Goal: Answer question/provide support

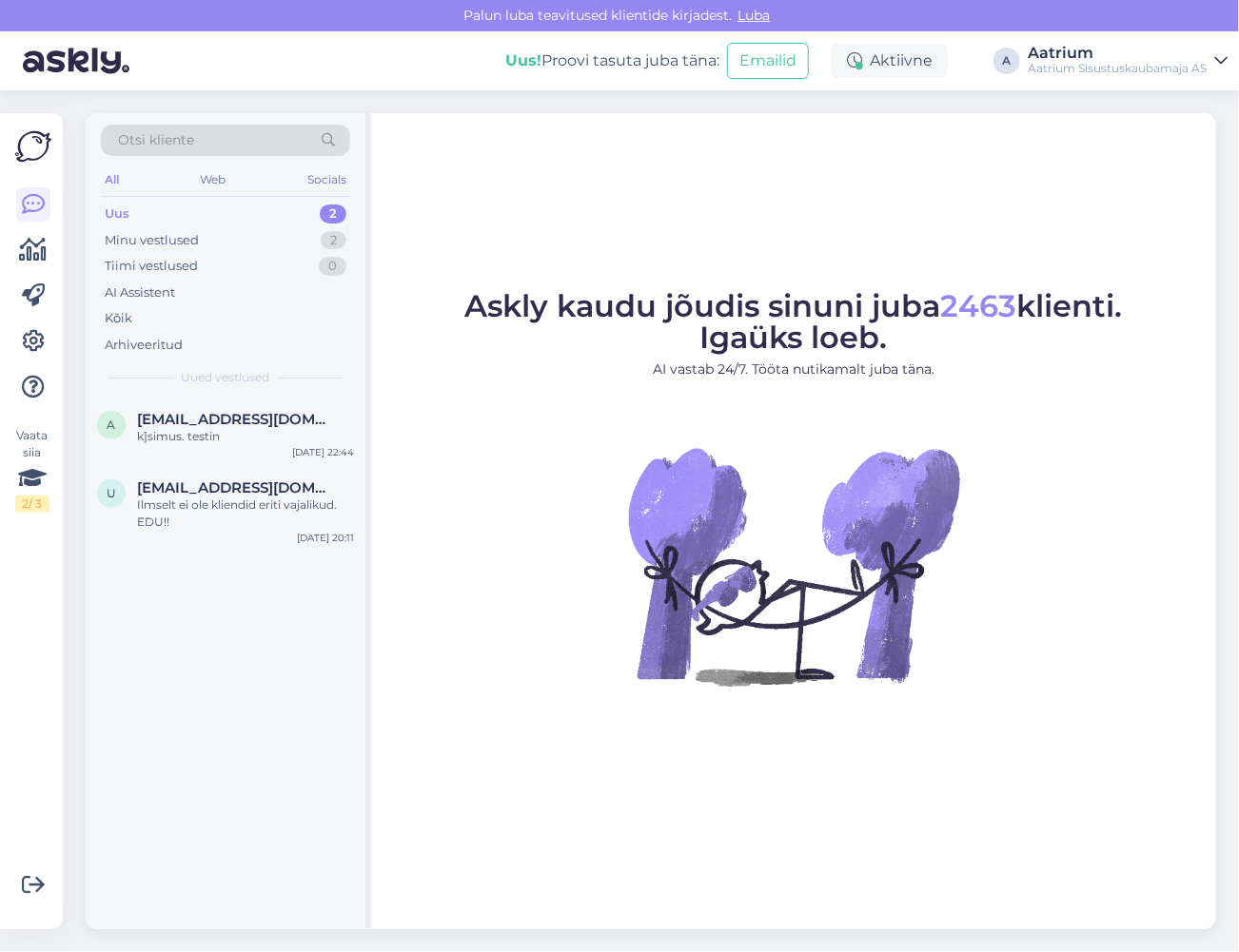
click at [596, 779] on div "Askly kaudu jõudis sinuni juba 2463 klienti. Igaüks loeb. AI vastab 24/7. Tööta…" at bounding box center [794, 521] width 845 height 816
click at [247, 489] on span "[EMAIL_ADDRESS][DOMAIN_NAME]" at bounding box center [235, 488] width 198 height 17
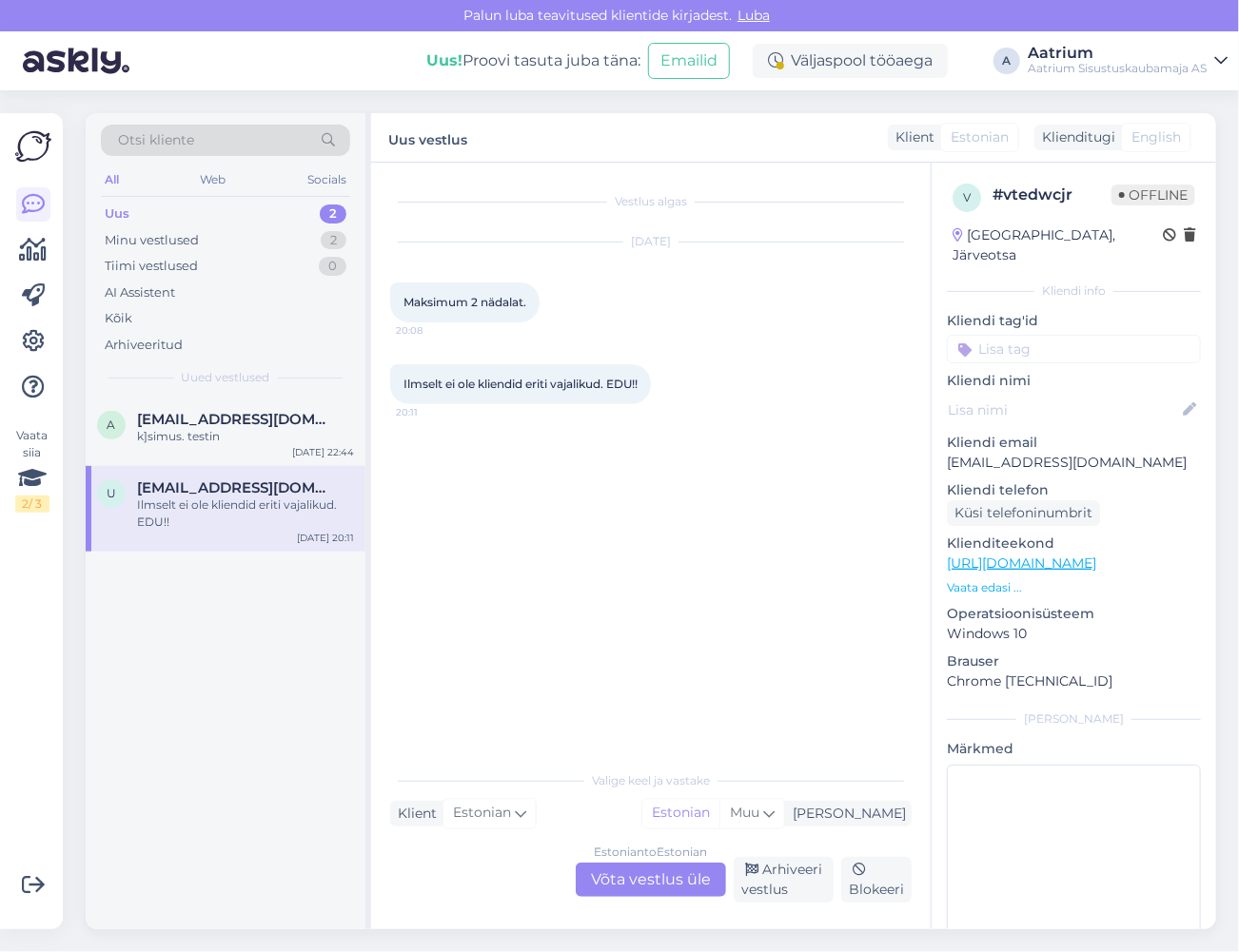
click at [1005, 555] on link "[URL][DOMAIN_NAME]" at bounding box center [1021, 563] width 150 height 17
click at [213, 424] on span "[EMAIL_ADDRESS][DOMAIN_NAME]" at bounding box center [235, 420] width 198 height 17
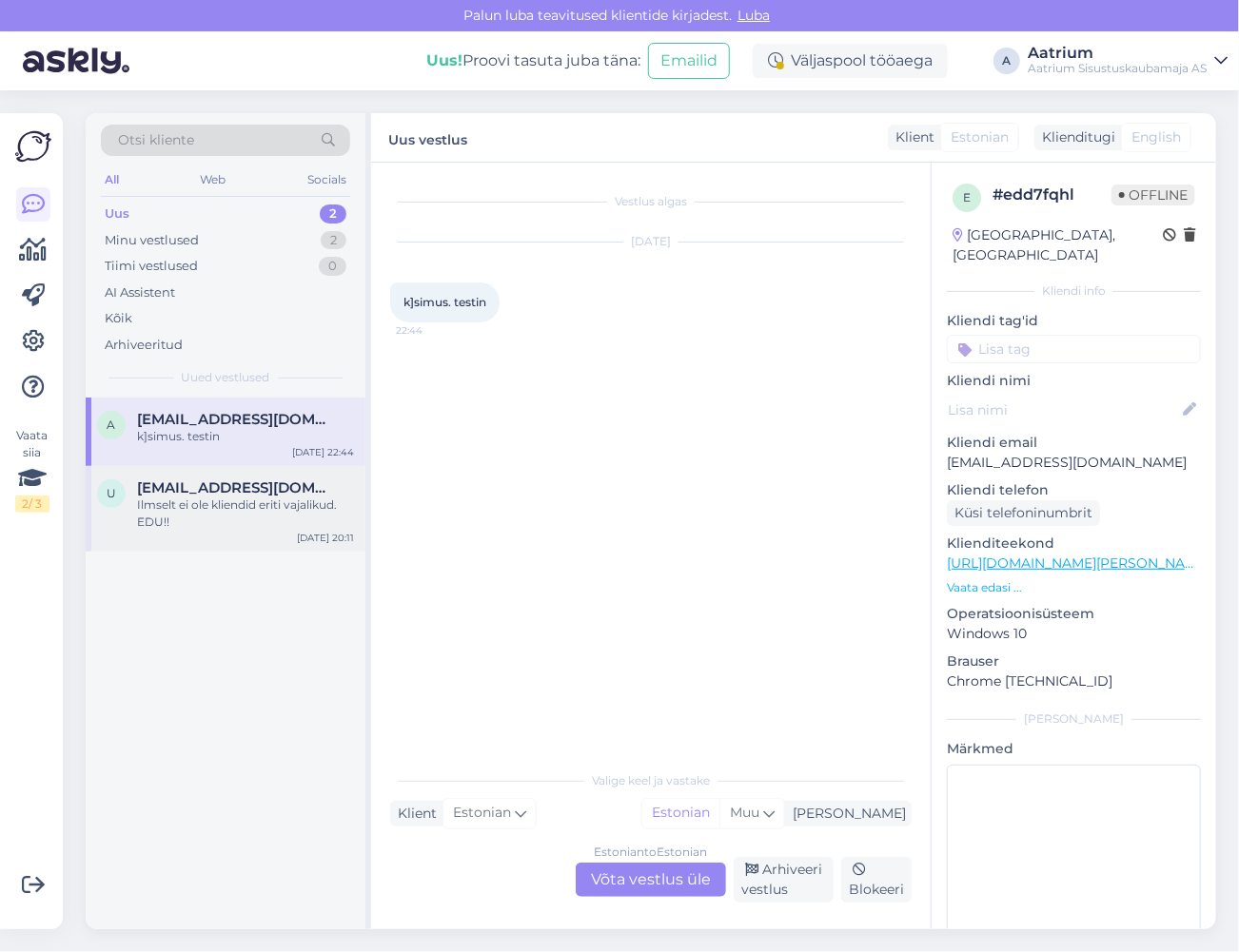
click at [216, 508] on div "Ilmselt ei ole kliendid eriti vajalikud. EDU!!" at bounding box center [245, 514] width 217 height 35
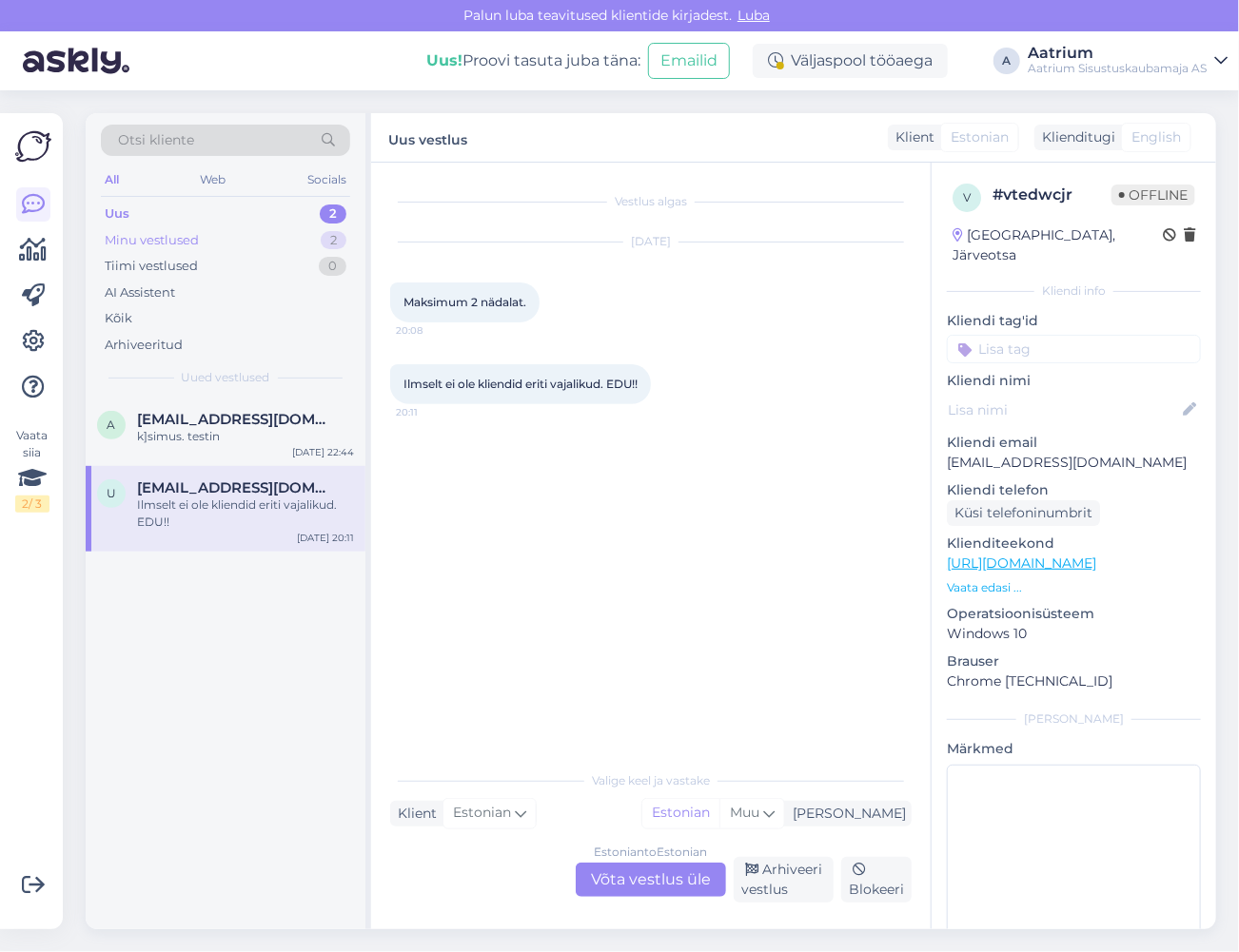
click at [141, 239] on div "Minu vestlused" at bounding box center [151, 241] width 95 height 19
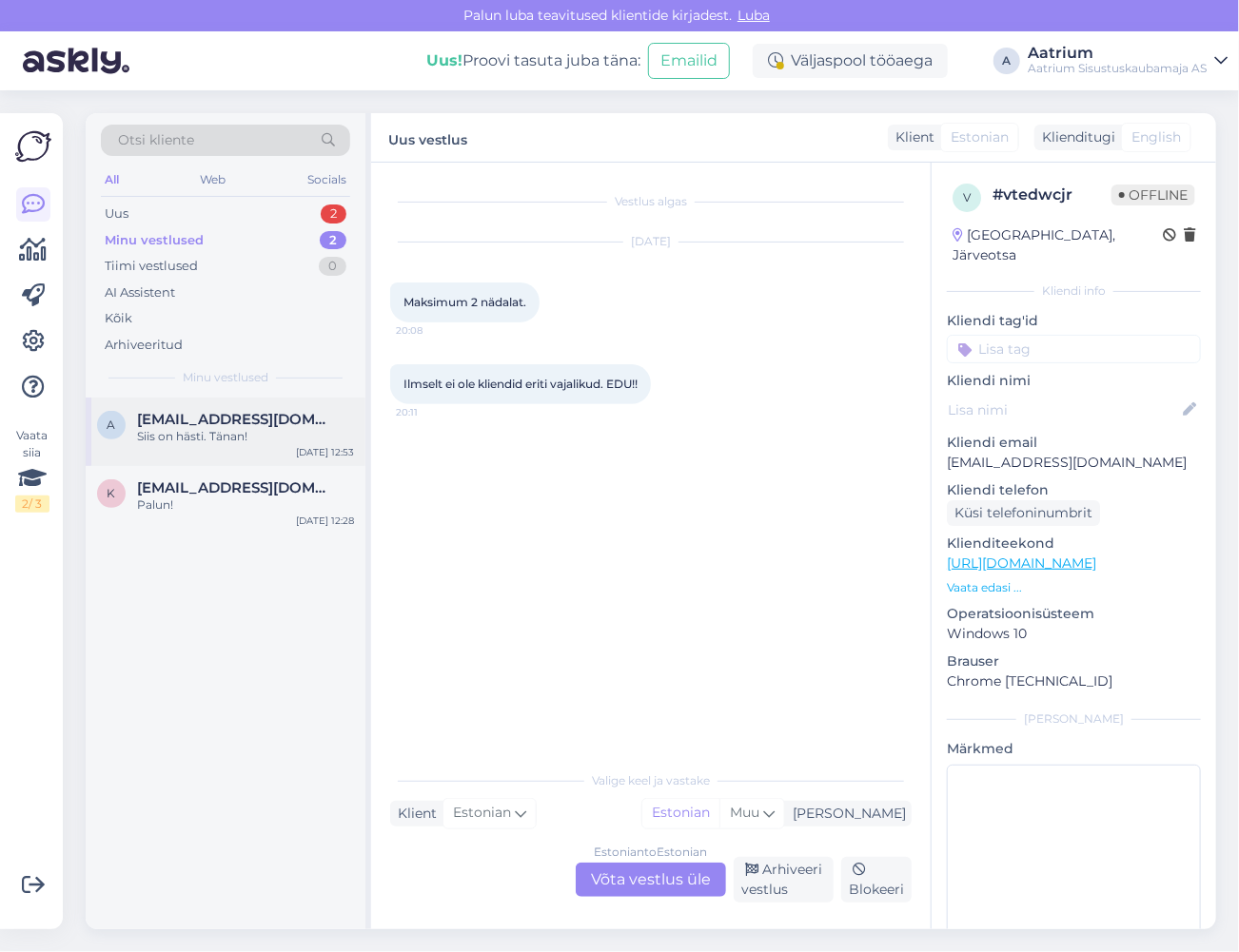
click at [147, 440] on div "Siis on hästi. Tänan!" at bounding box center [245, 437] width 217 height 17
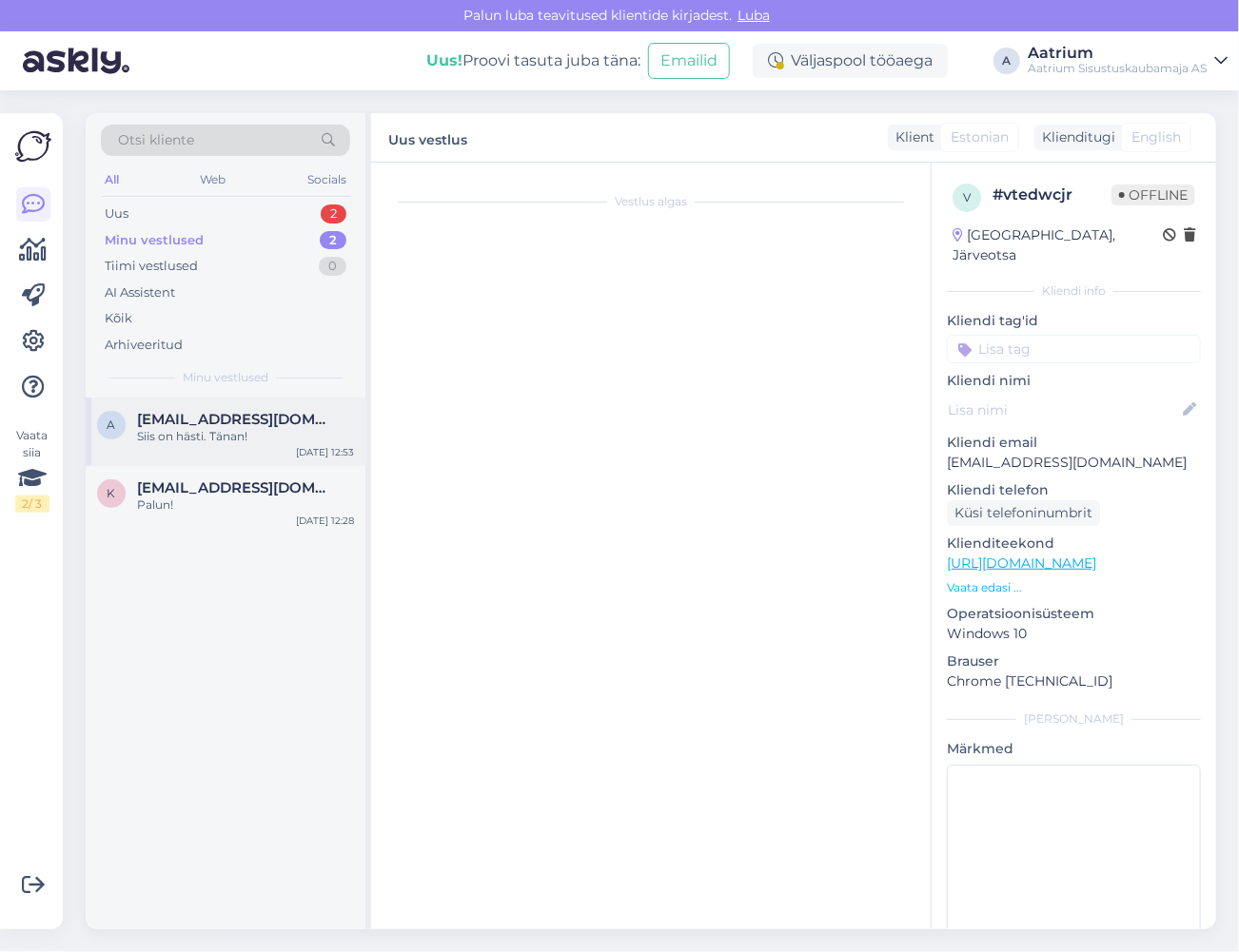
scroll to position [94, 0]
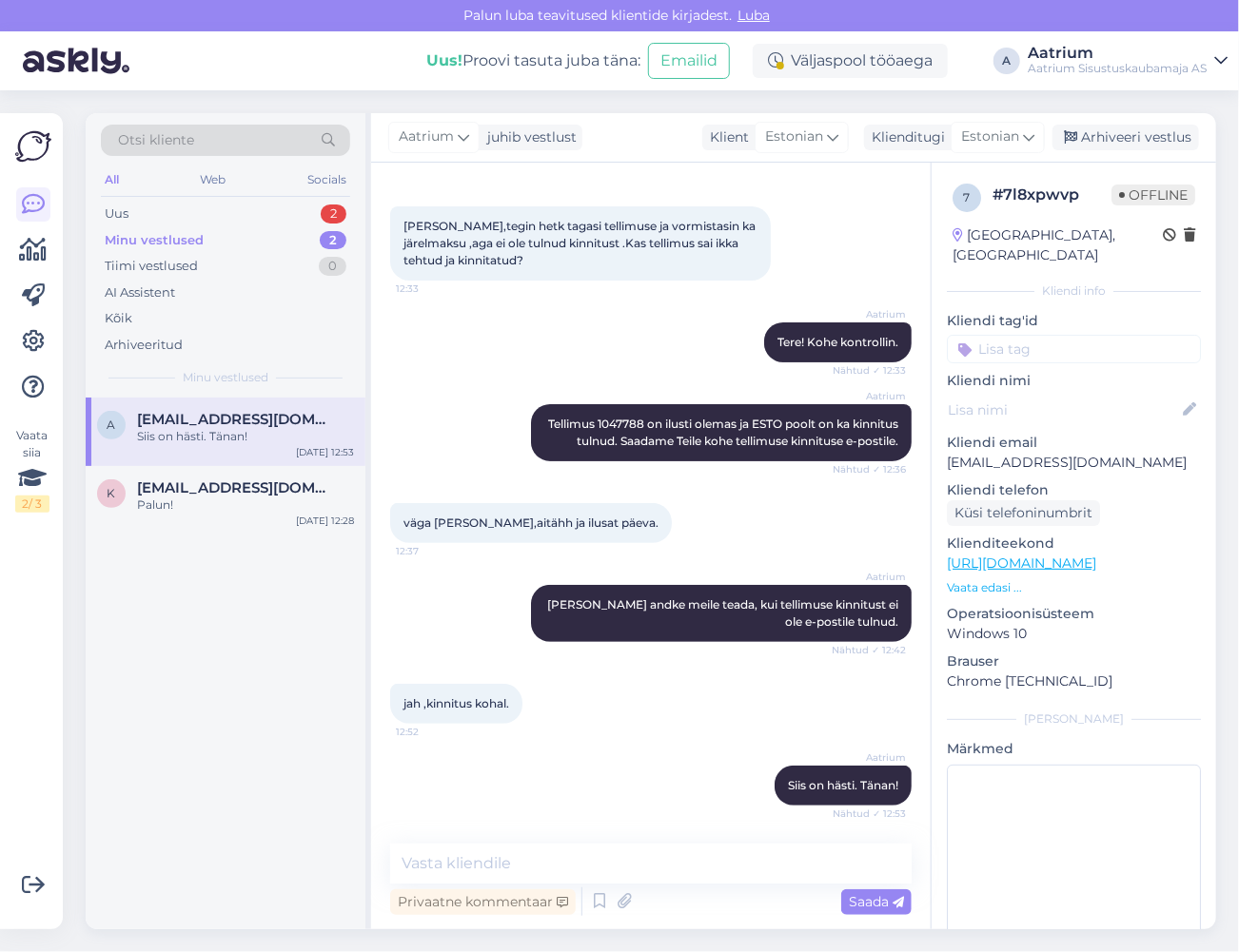
click at [597, 696] on div "jah ,kinnitus kohal. 12:52" at bounding box center [650, 703] width 521 height 82
click at [1096, 142] on div "Arhiveeri vestlus" at bounding box center [1126, 137] width 147 height 26
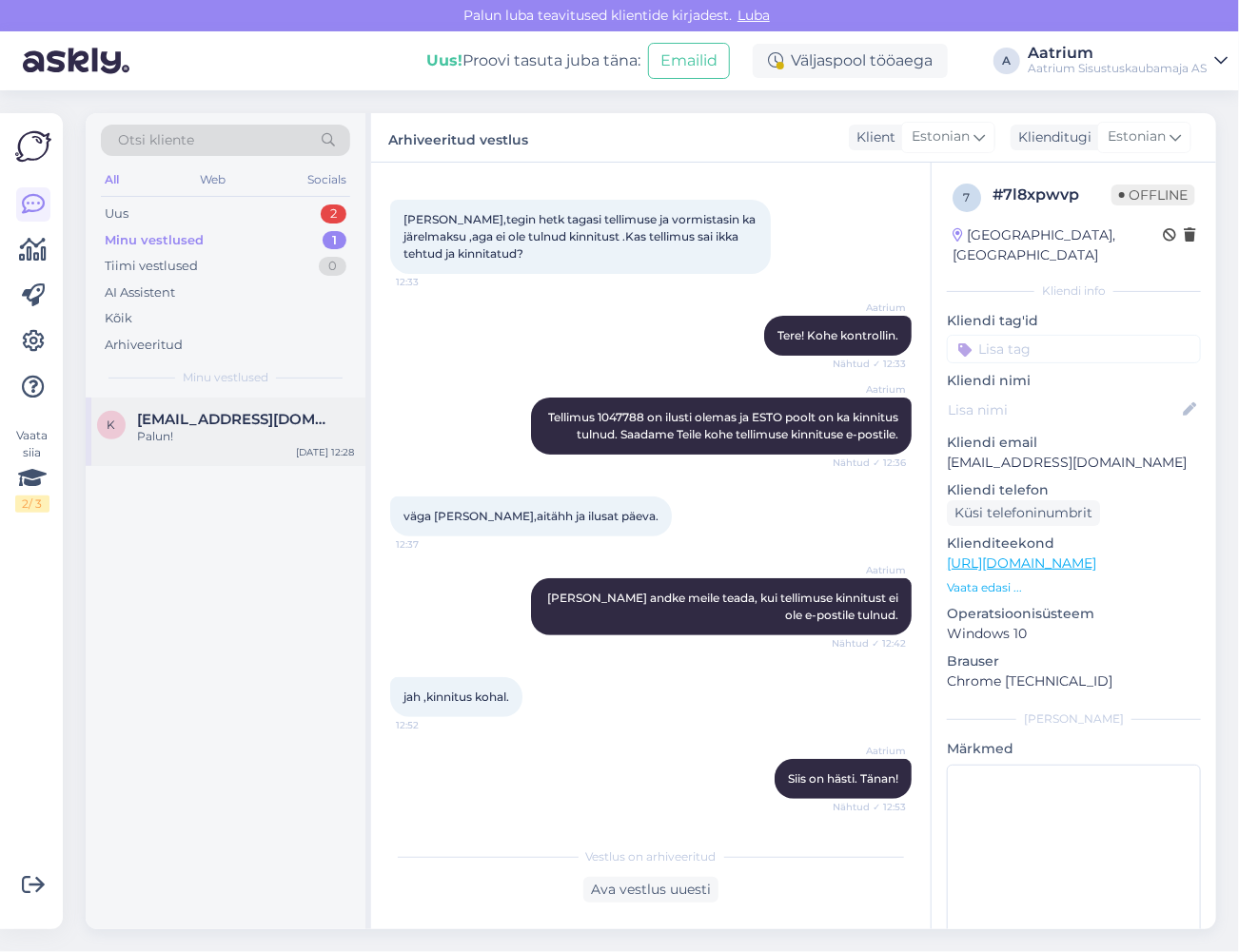
click at [207, 429] on div "Palun!" at bounding box center [245, 437] width 217 height 17
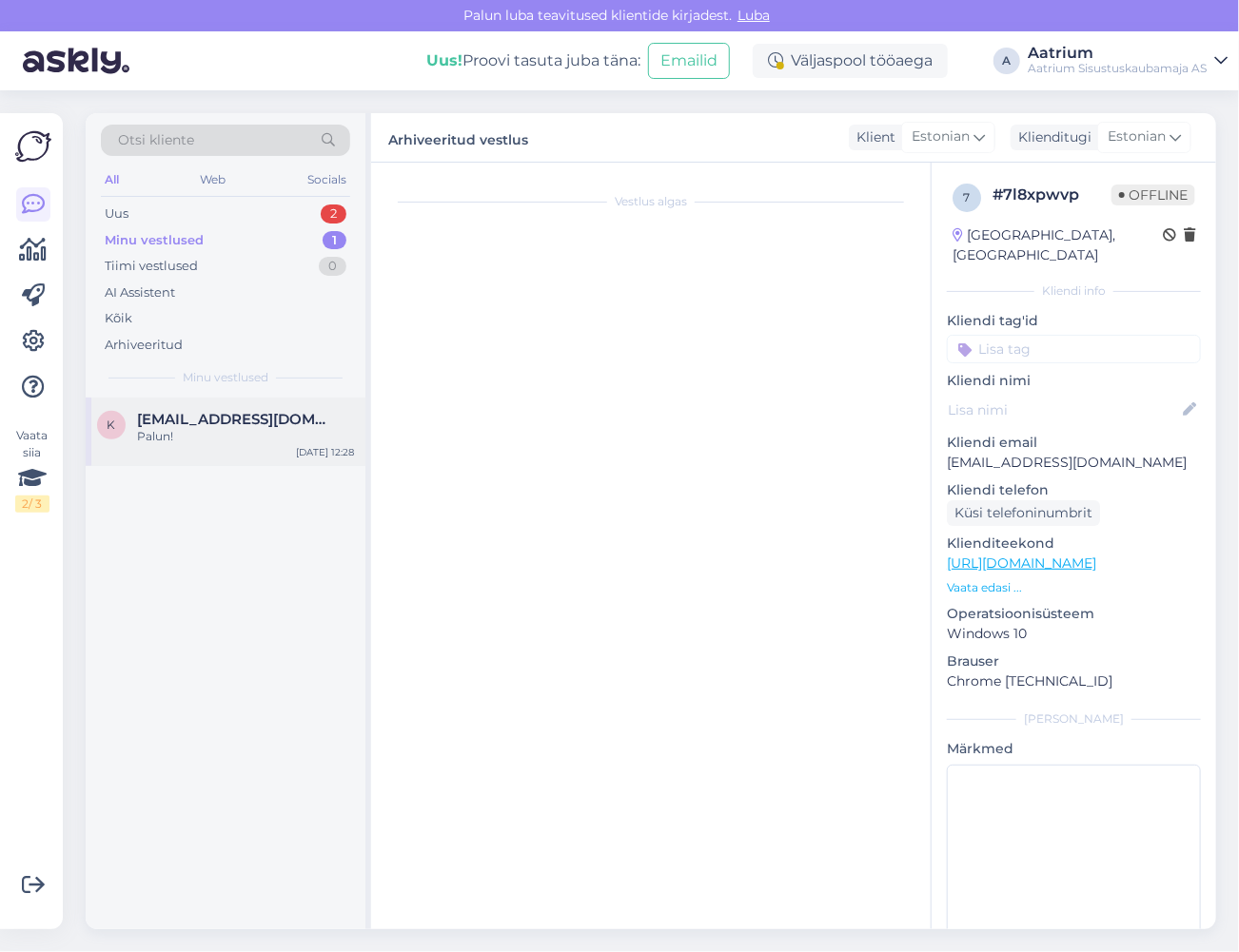
scroll to position [0, 0]
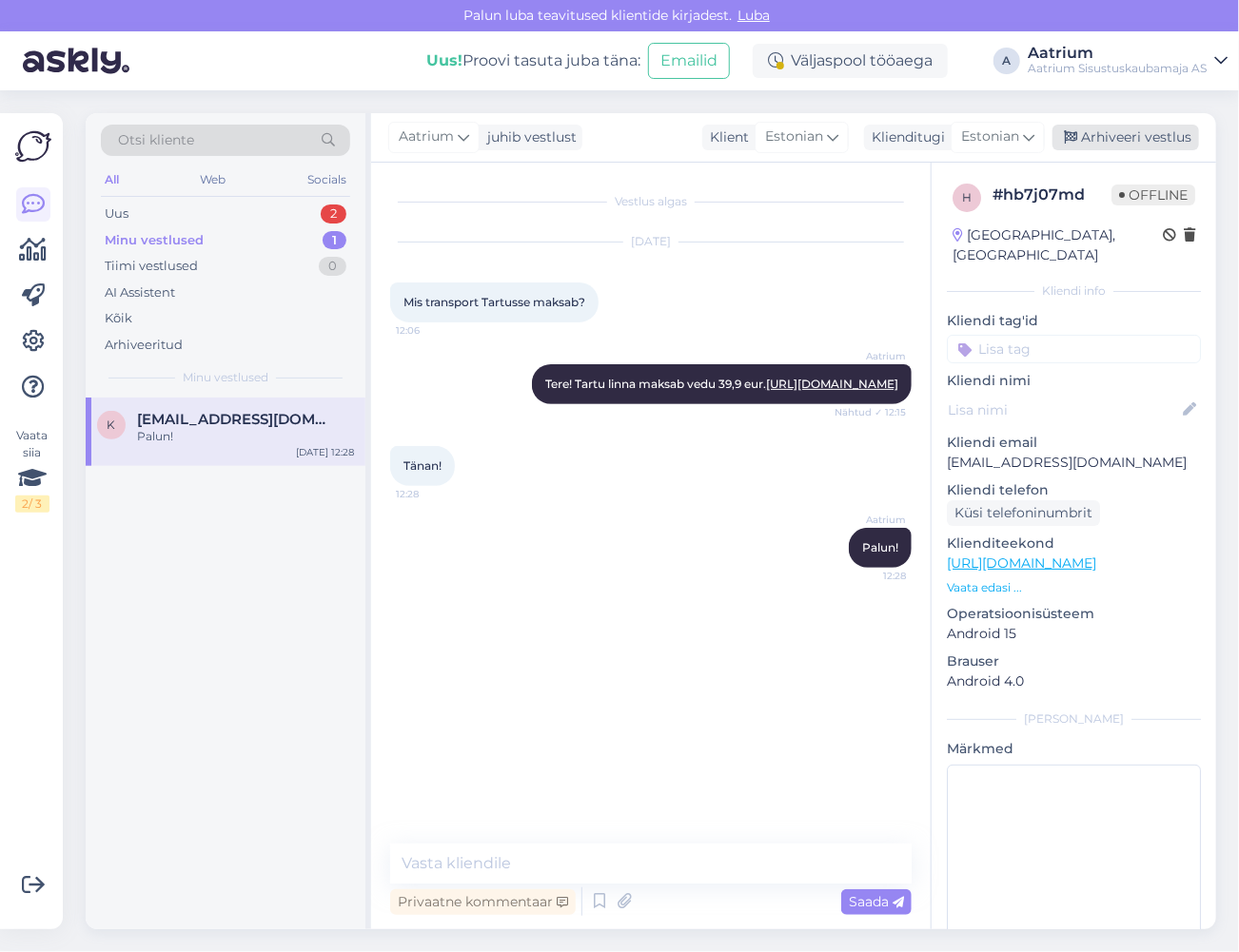
click at [1112, 136] on div "Arhiveeri vestlus" at bounding box center [1126, 137] width 147 height 26
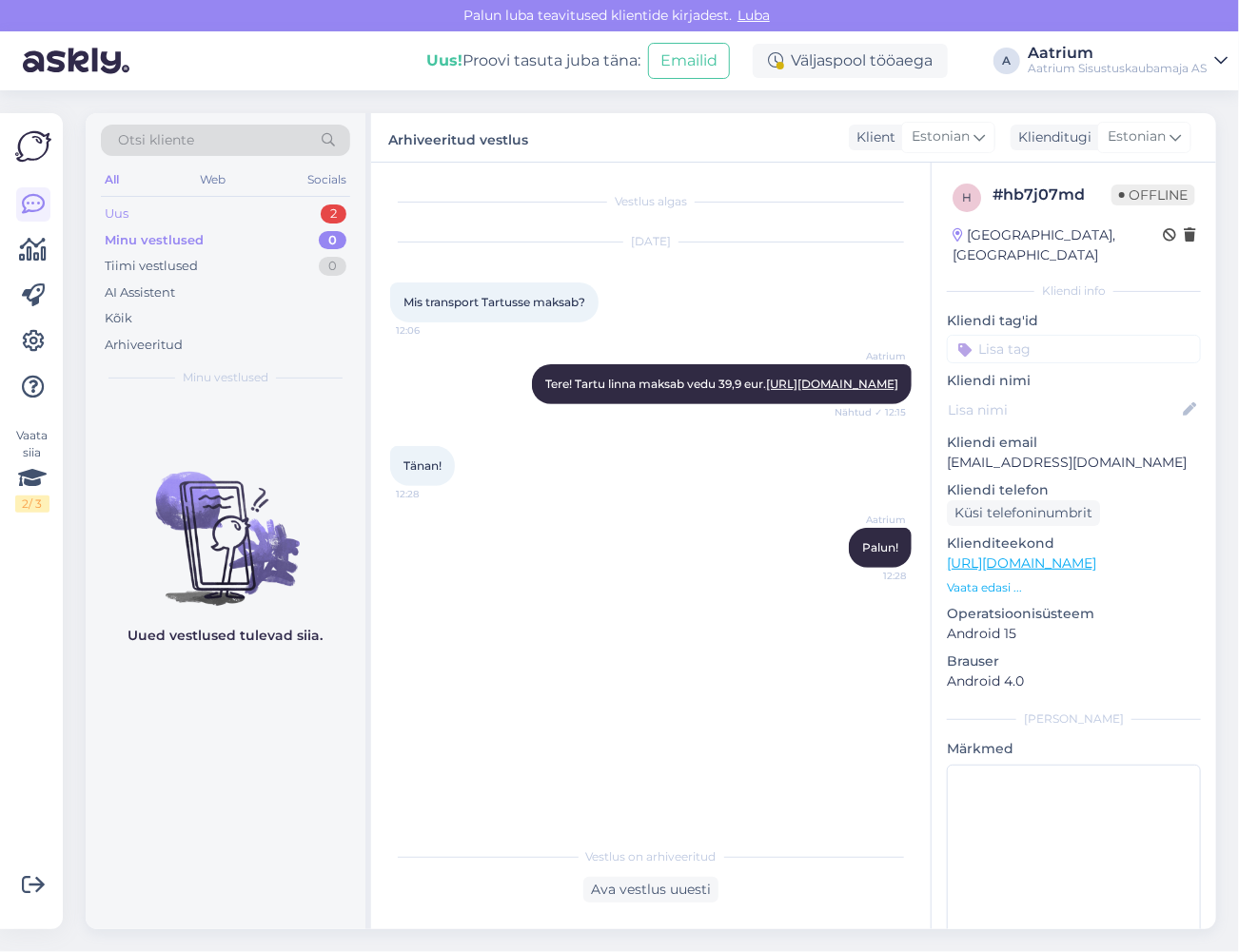
click at [119, 215] on div "Uus" at bounding box center [116, 214] width 24 height 19
